Goal: Check status: Check status

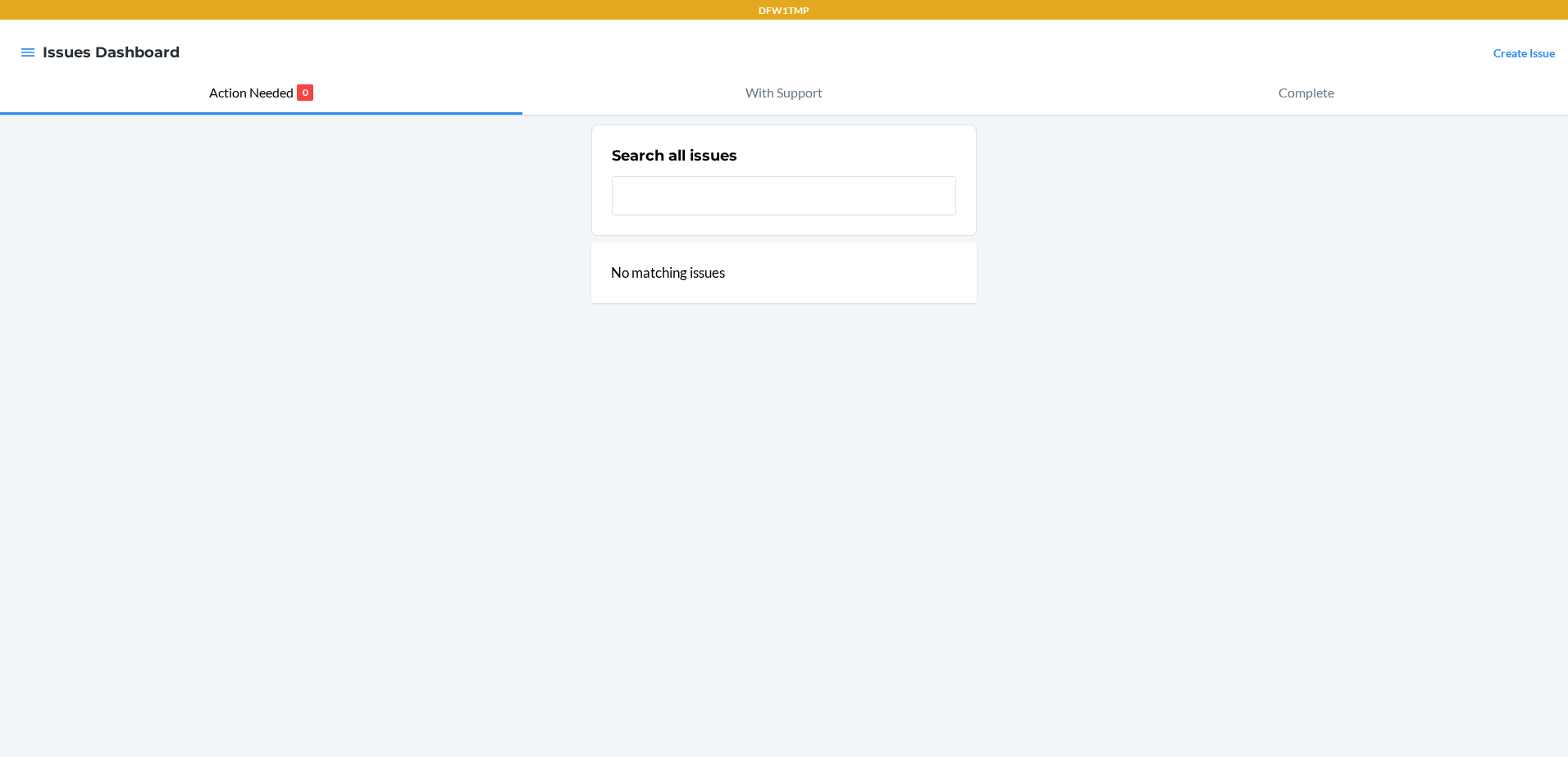
click at [670, 191] on input "text" at bounding box center [784, 195] width 344 height 39
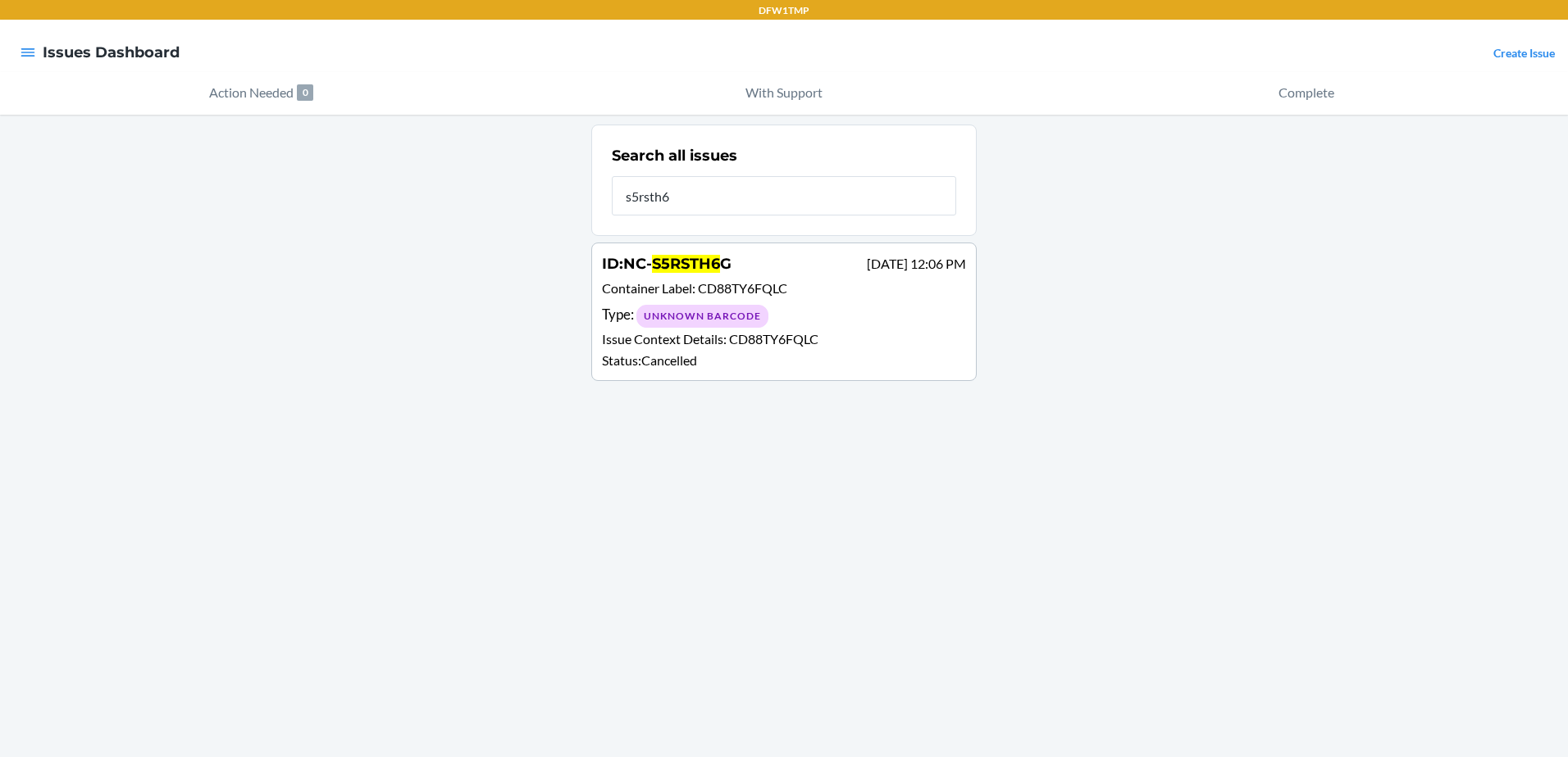
type input "s5rsth6"
click at [795, 304] on div "Type : Unknown Barcode" at bounding box center [784, 316] width 364 height 24
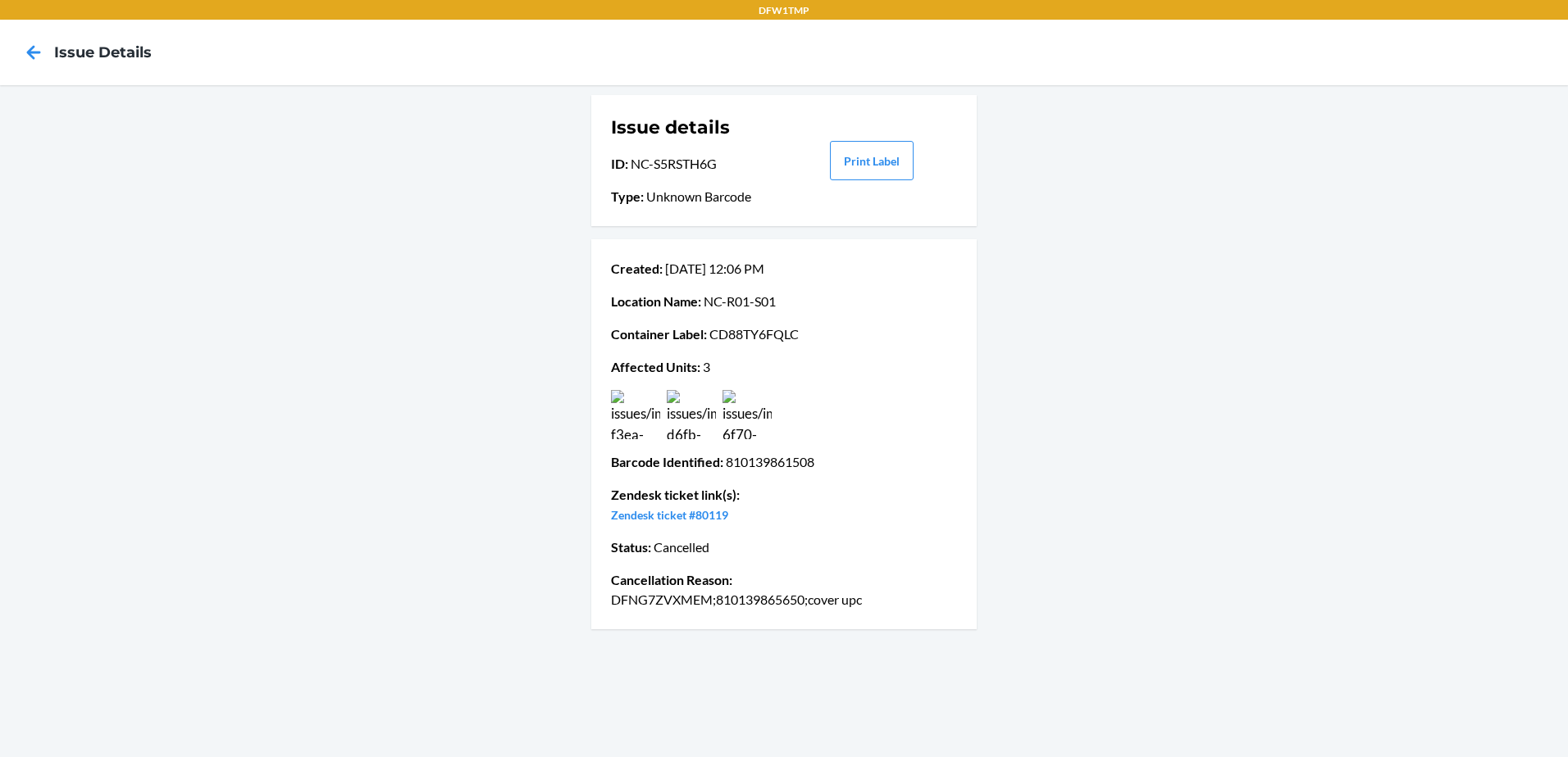
click at [702, 433] on img at bounding box center [691, 415] width 49 height 49
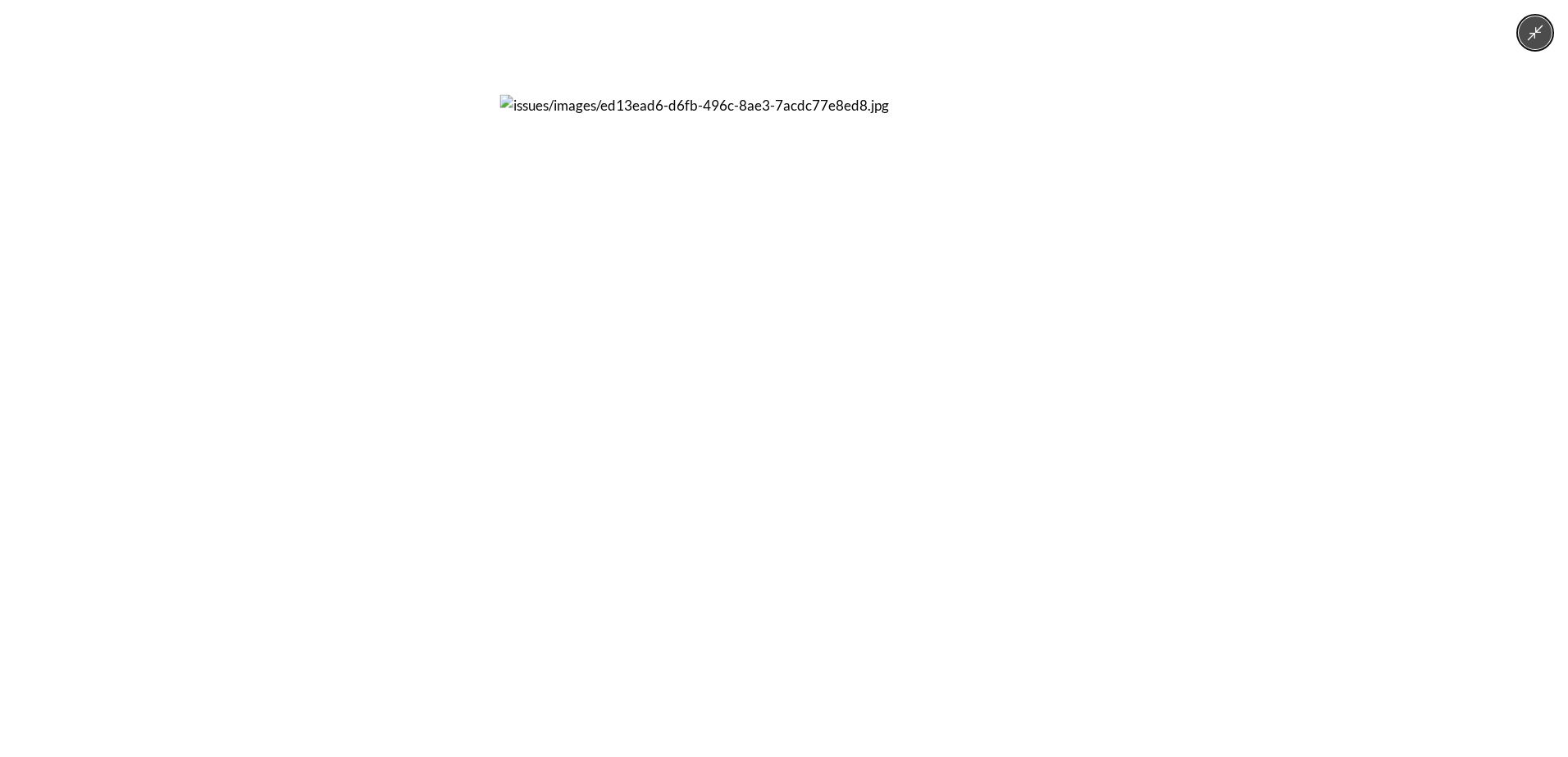
click at [1204, 397] on div at bounding box center [784, 378] width 1568 height 757
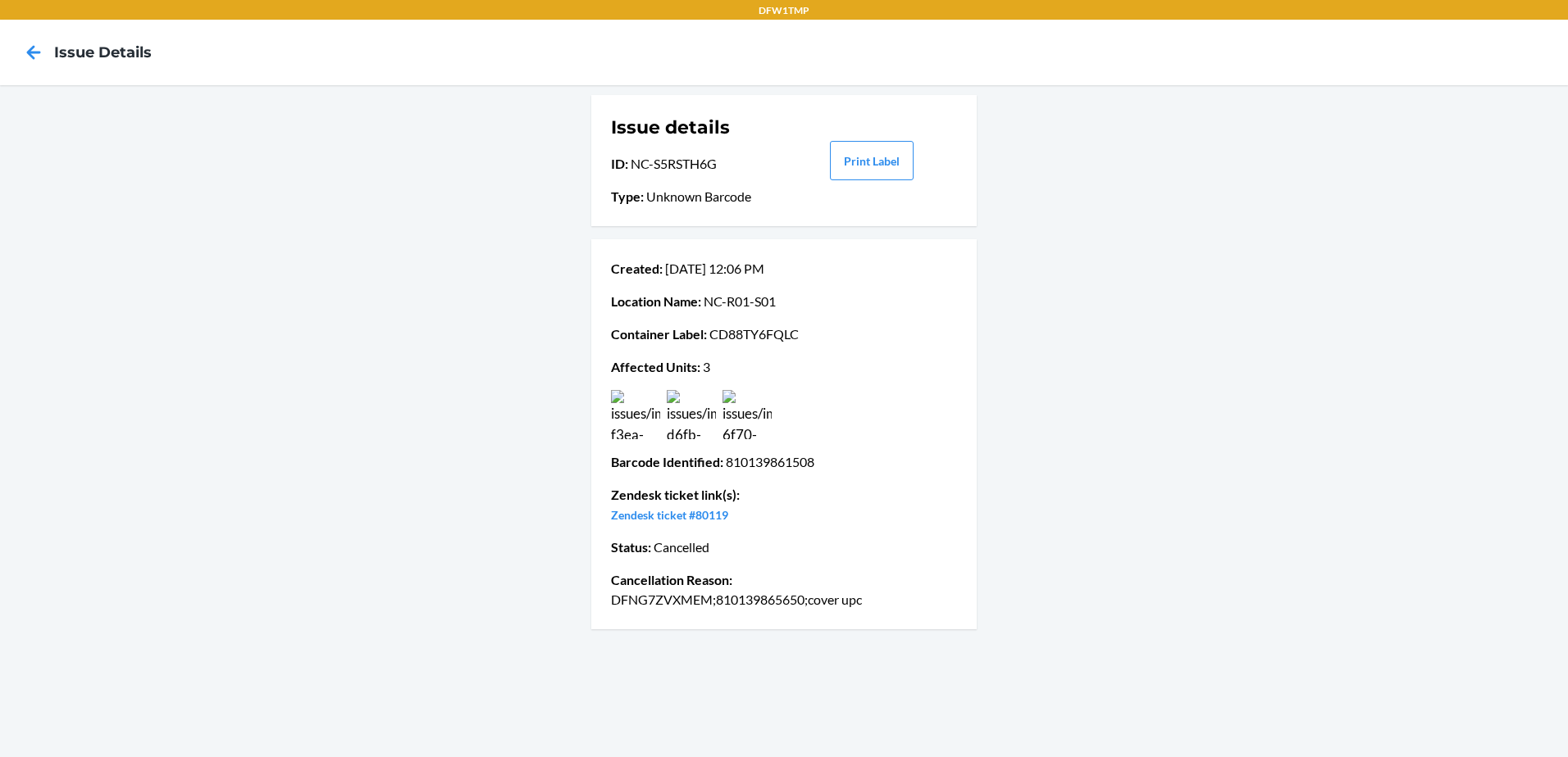
click at [769, 423] on img at bounding box center [746, 415] width 49 height 49
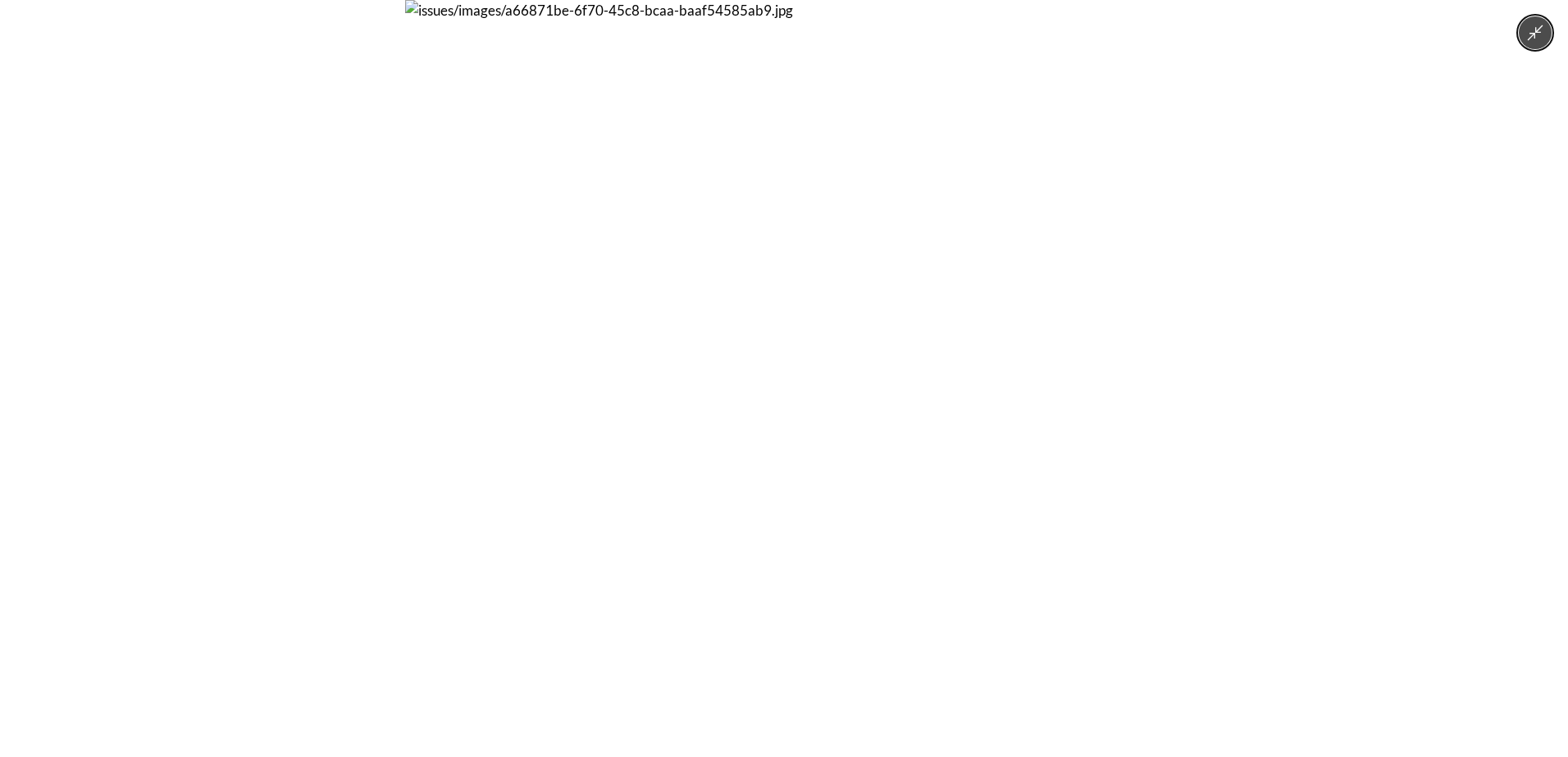
click at [1270, 405] on div at bounding box center [784, 378] width 1568 height 757
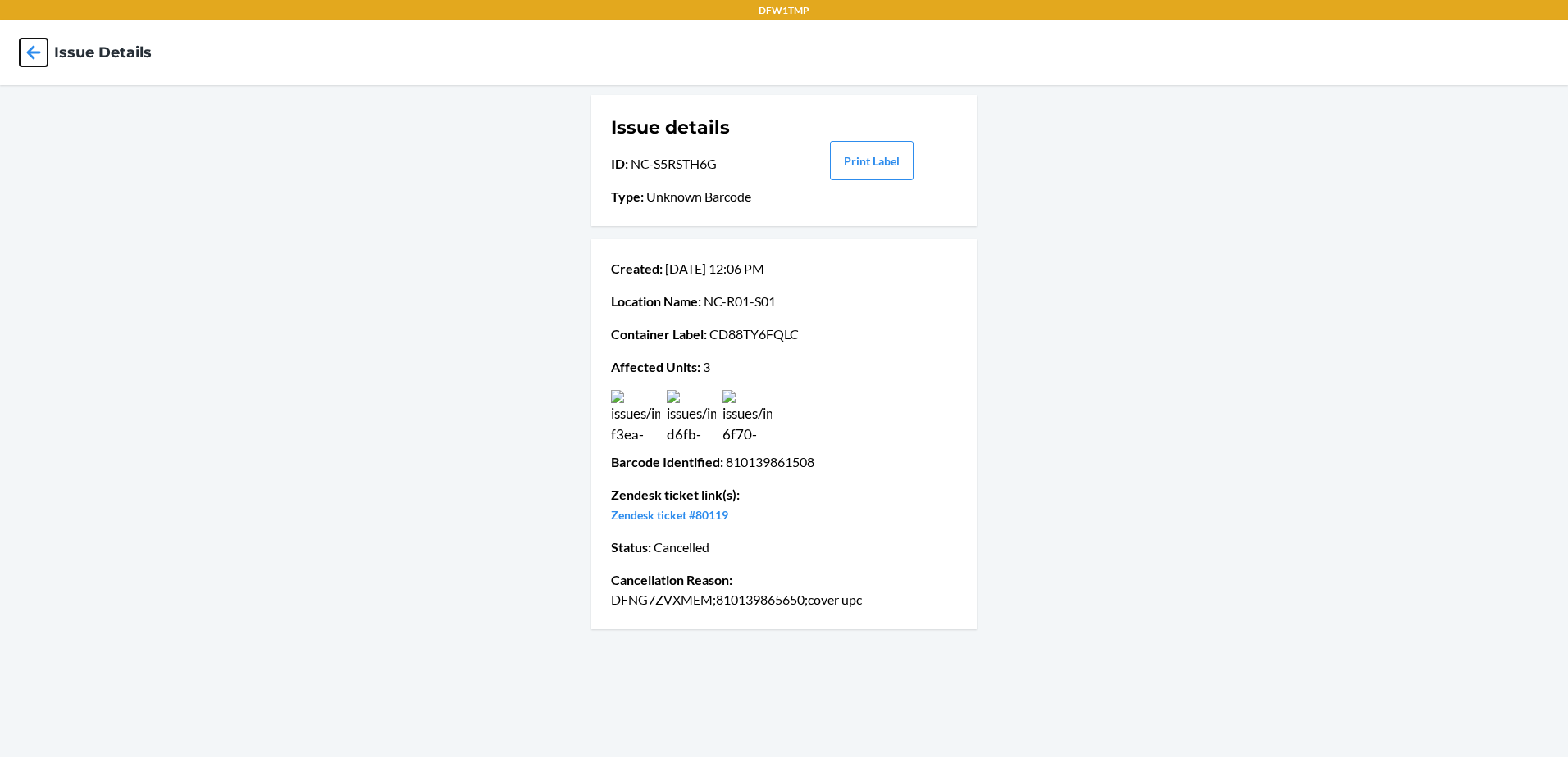
click at [35, 45] on icon at bounding box center [34, 52] width 28 height 28
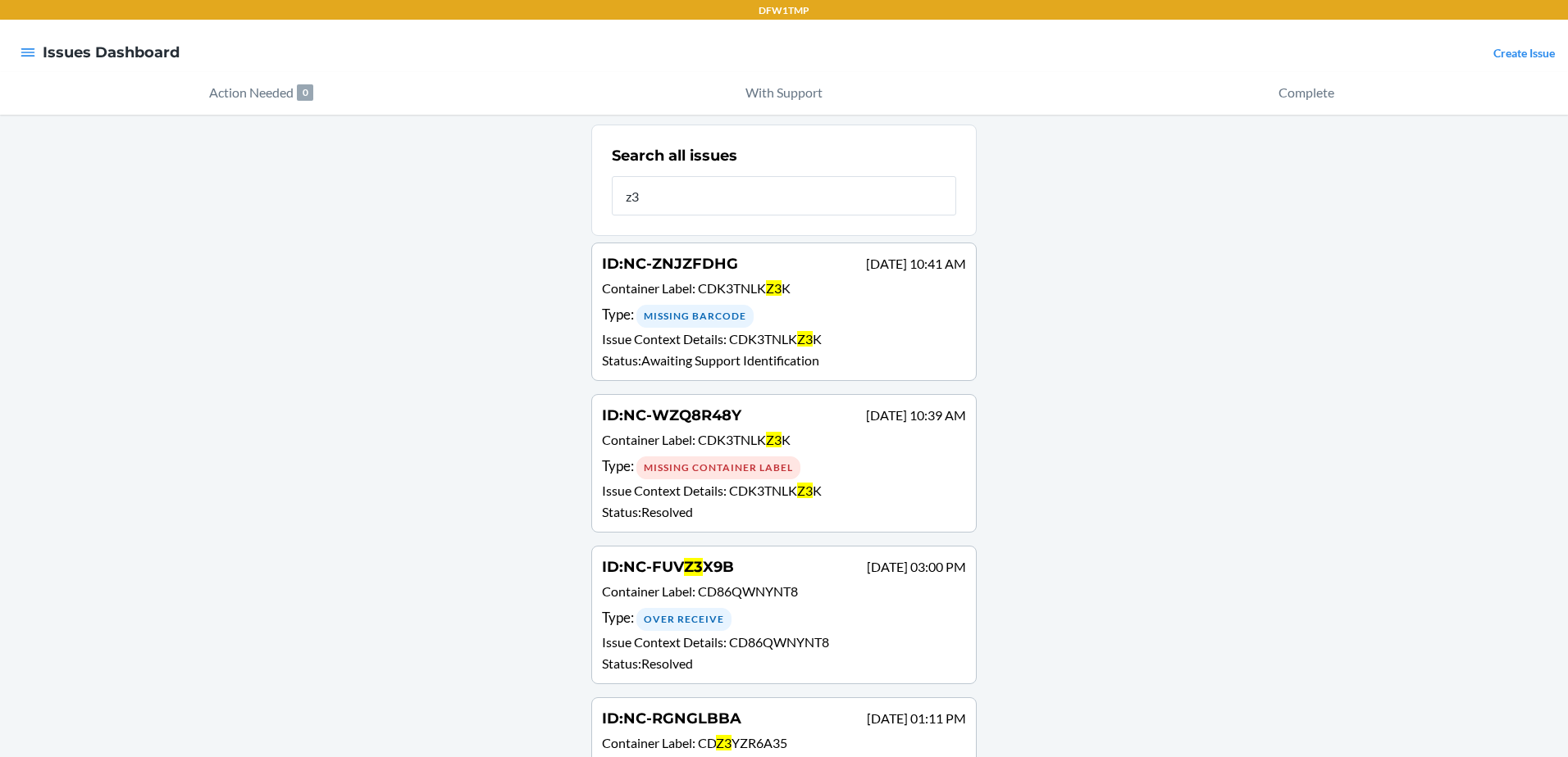
type input "z"
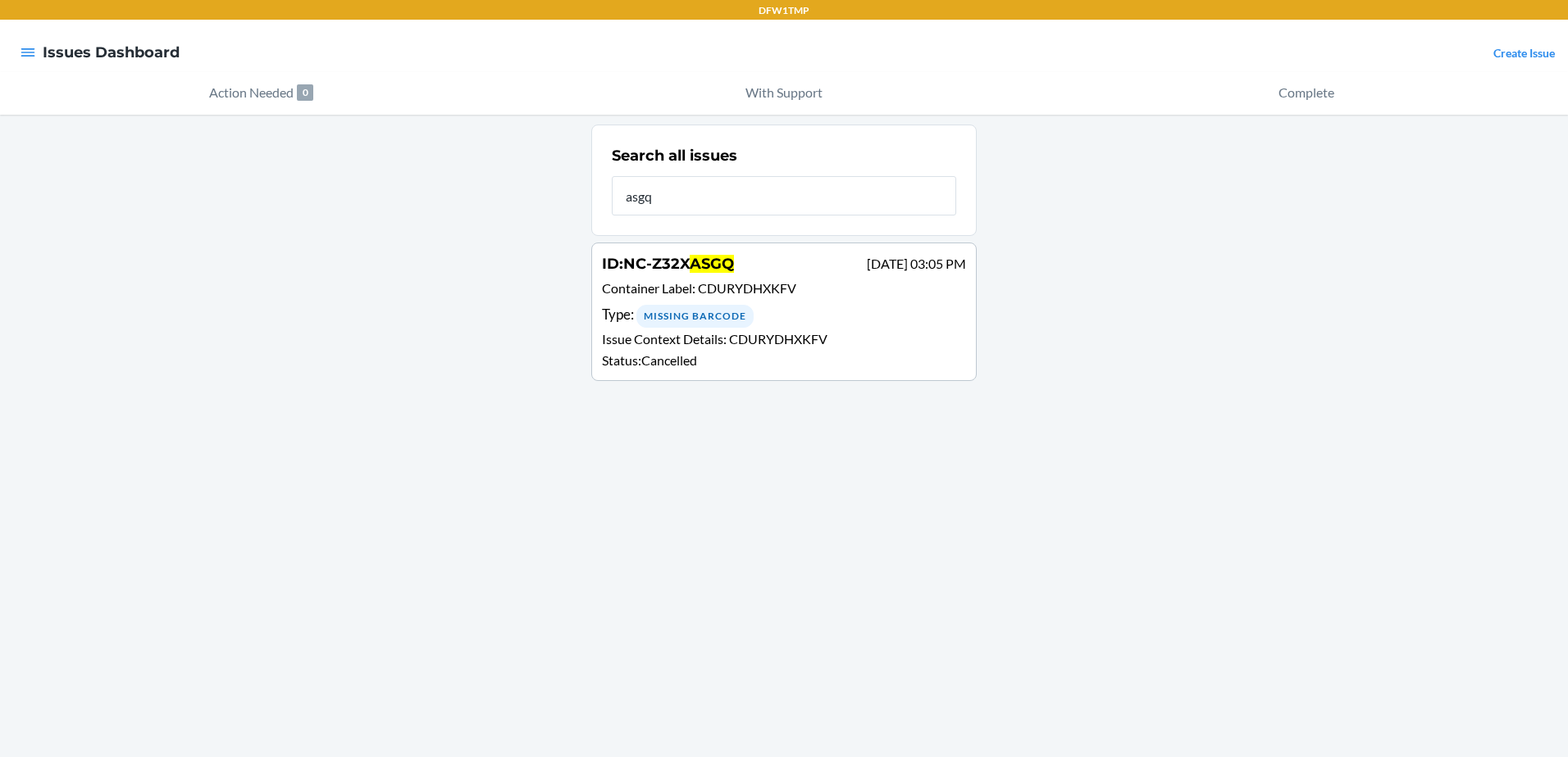
type input "asgq"
click at [784, 291] on span "CDURYDHXKFV" at bounding box center [747, 287] width 99 height 16
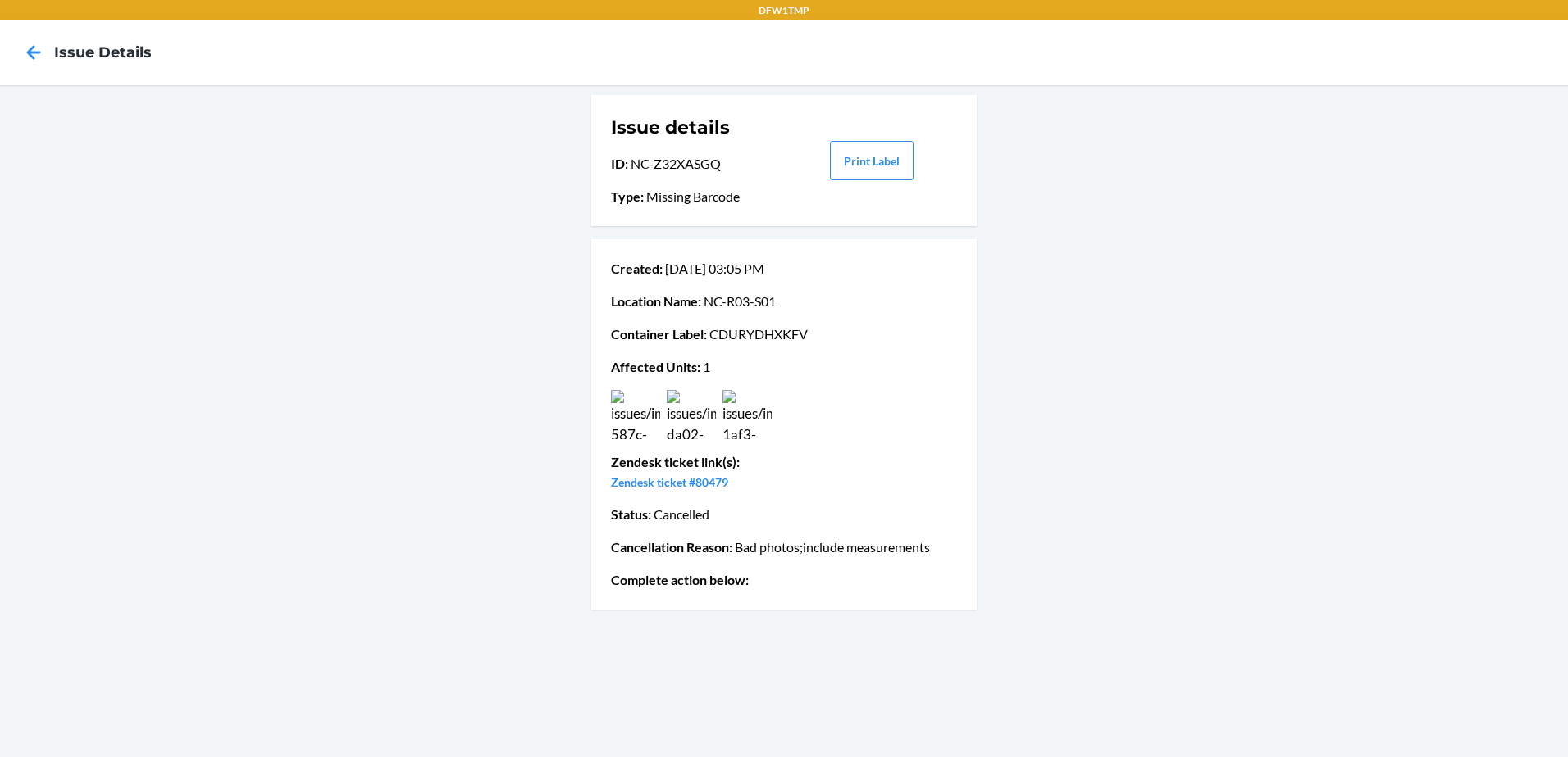
click at [740, 418] on img at bounding box center [746, 415] width 49 height 49
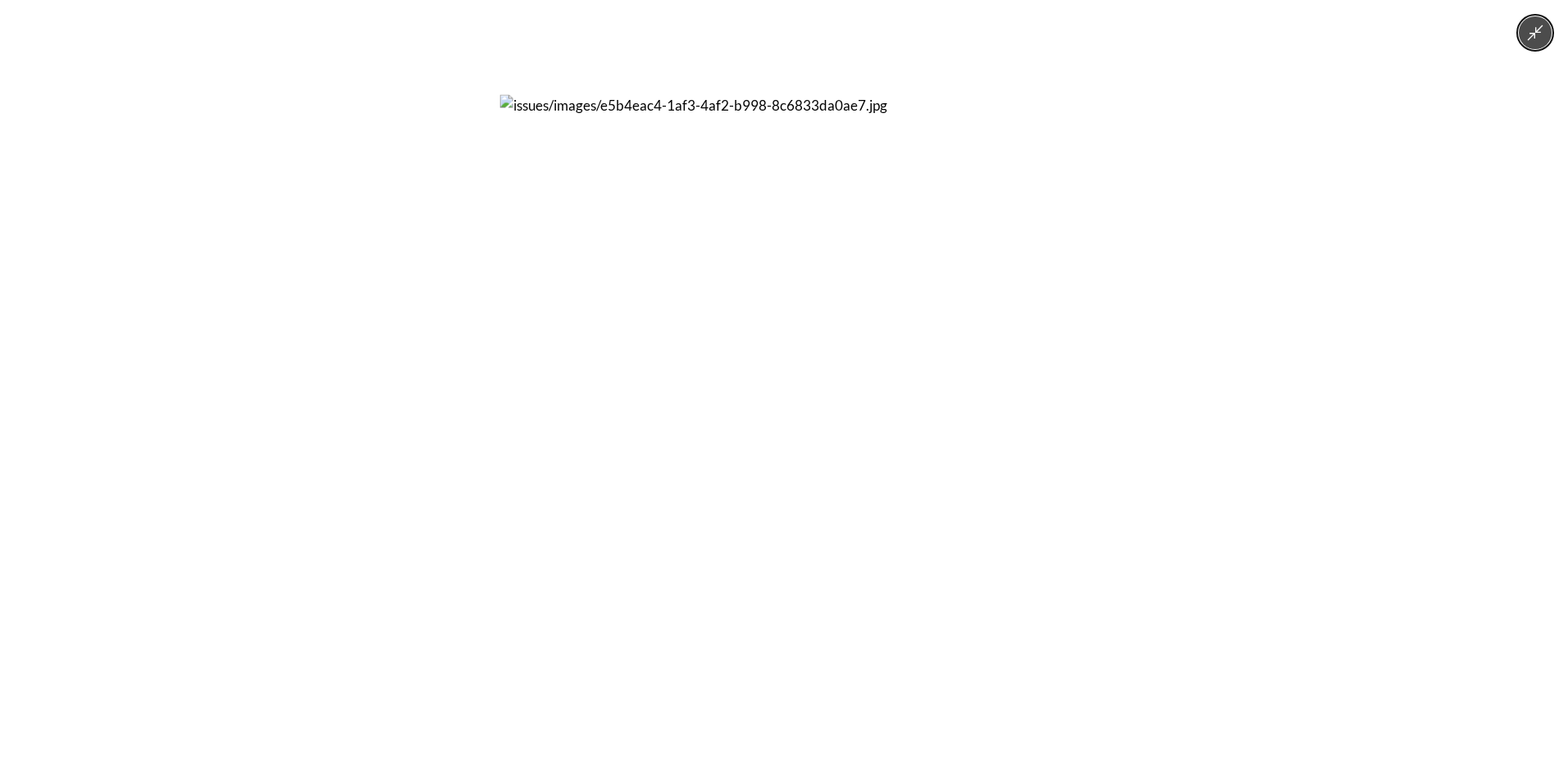
click at [1185, 372] on div at bounding box center [784, 378] width 1568 height 757
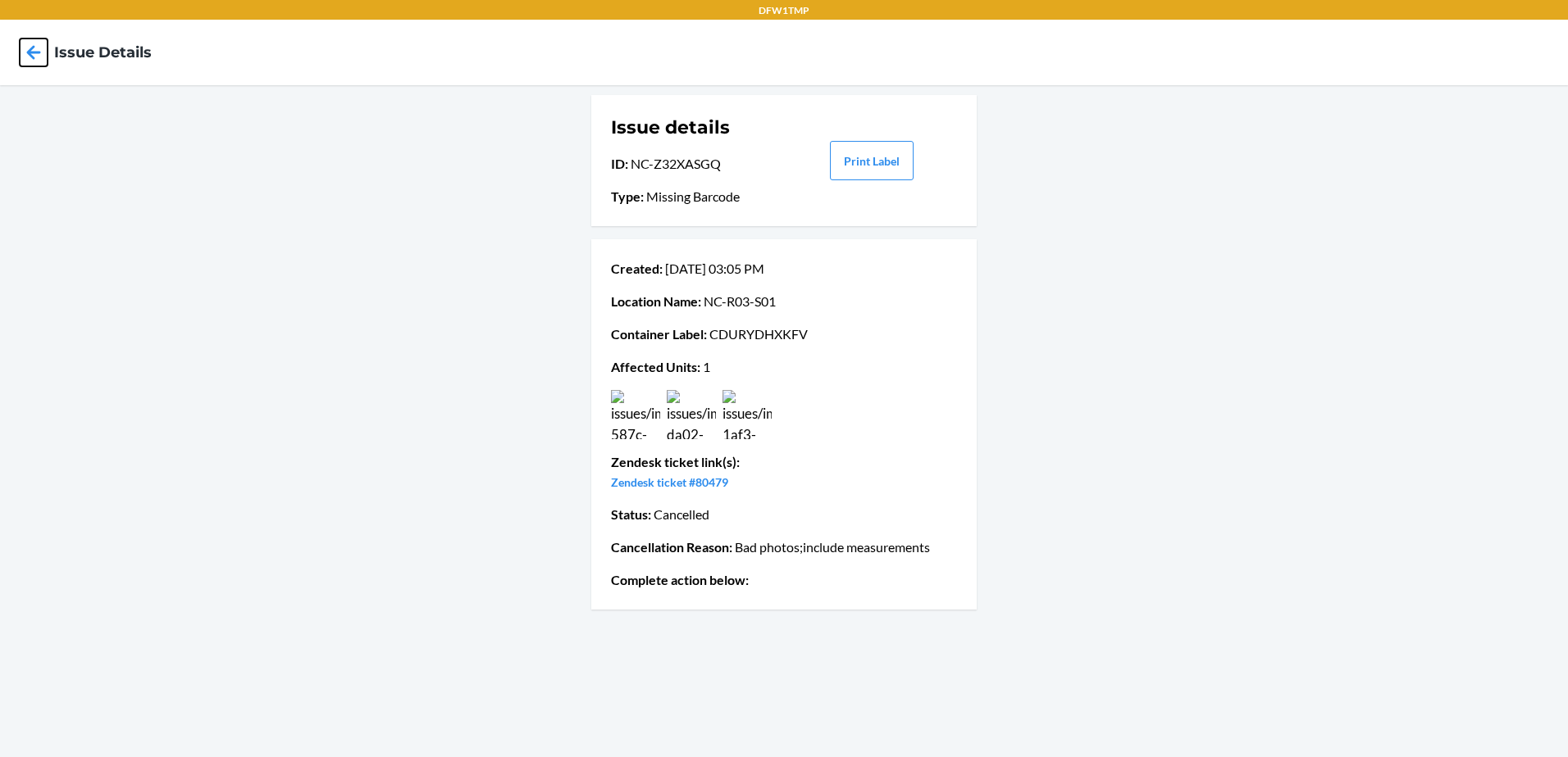
click at [36, 46] on icon at bounding box center [34, 52] width 28 height 28
